Goal: Navigation & Orientation: Go to known website

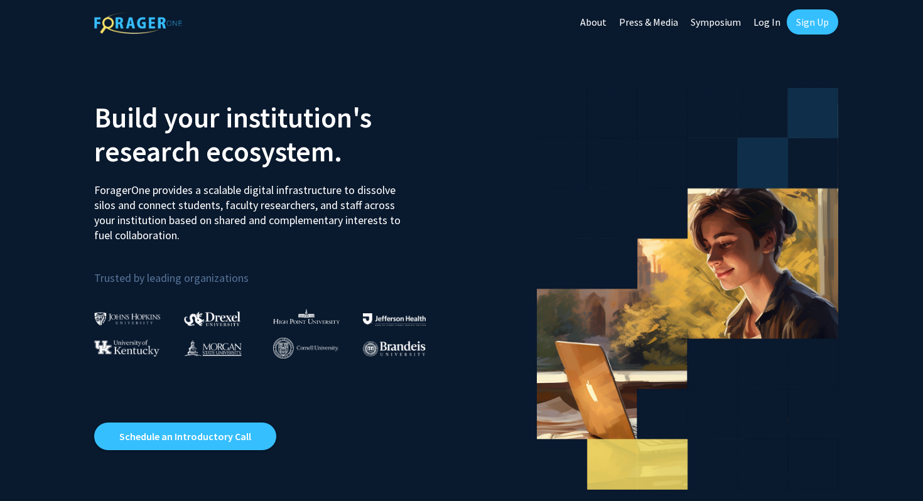
click at [769, 25] on link "Log In" at bounding box center [767, 22] width 40 height 44
select select
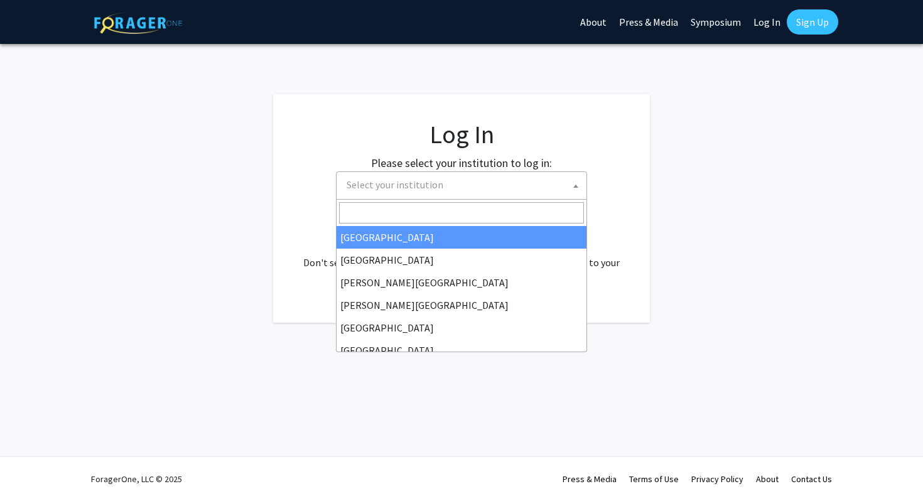
click at [472, 177] on span "Select your institution" at bounding box center [464, 185] width 245 height 26
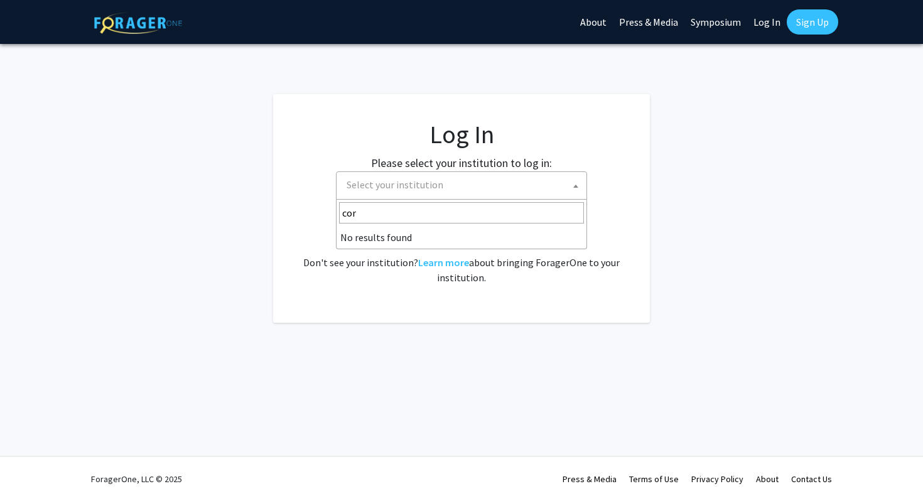
type input "cor"
